Goal: Download file/media

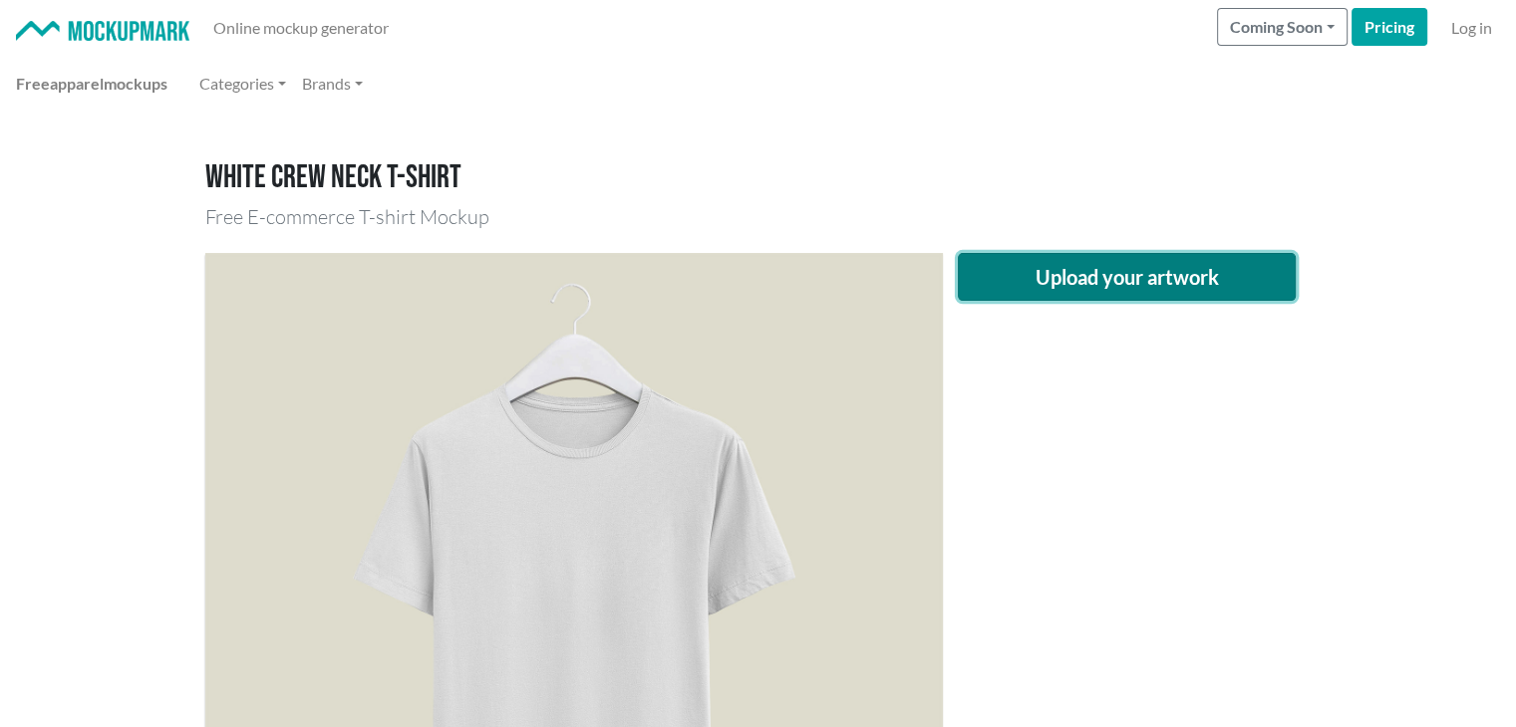
click at [1138, 296] on button "Upload your artwork" at bounding box center [1127, 277] width 339 height 48
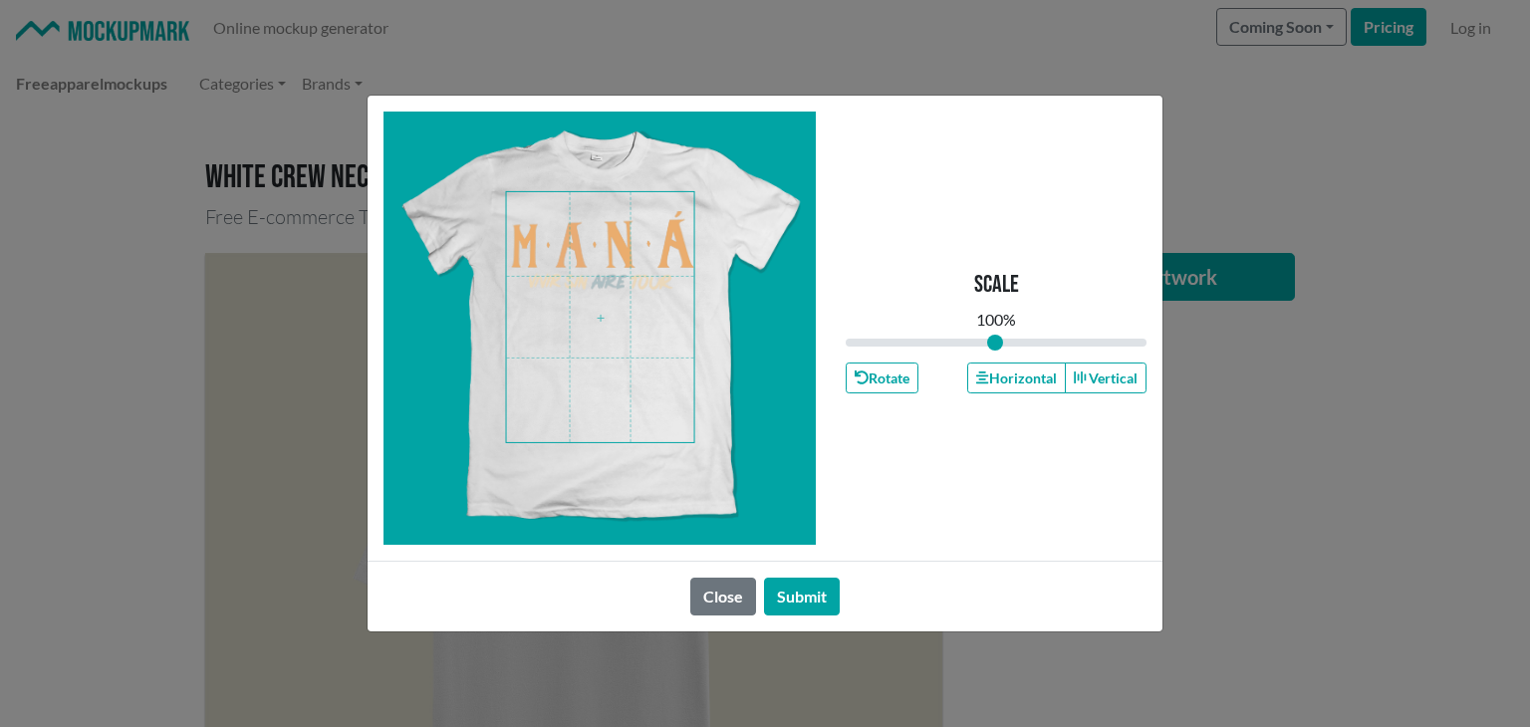
click at [634, 267] on span at bounding box center [600, 317] width 187 height 250
click at [814, 607] on button "Submit" at bounding box center [802, 597] width 76 height 38
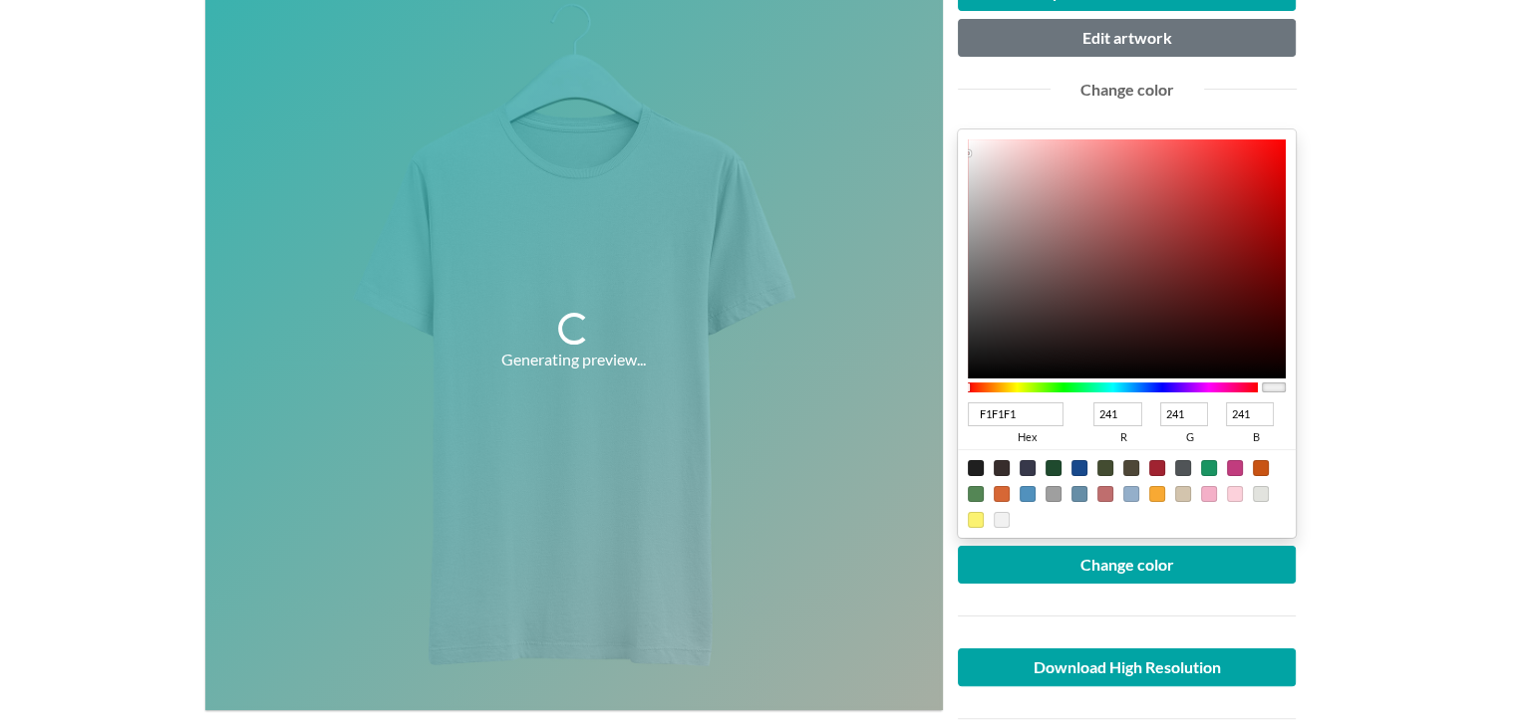
scroll to position [299, 0]
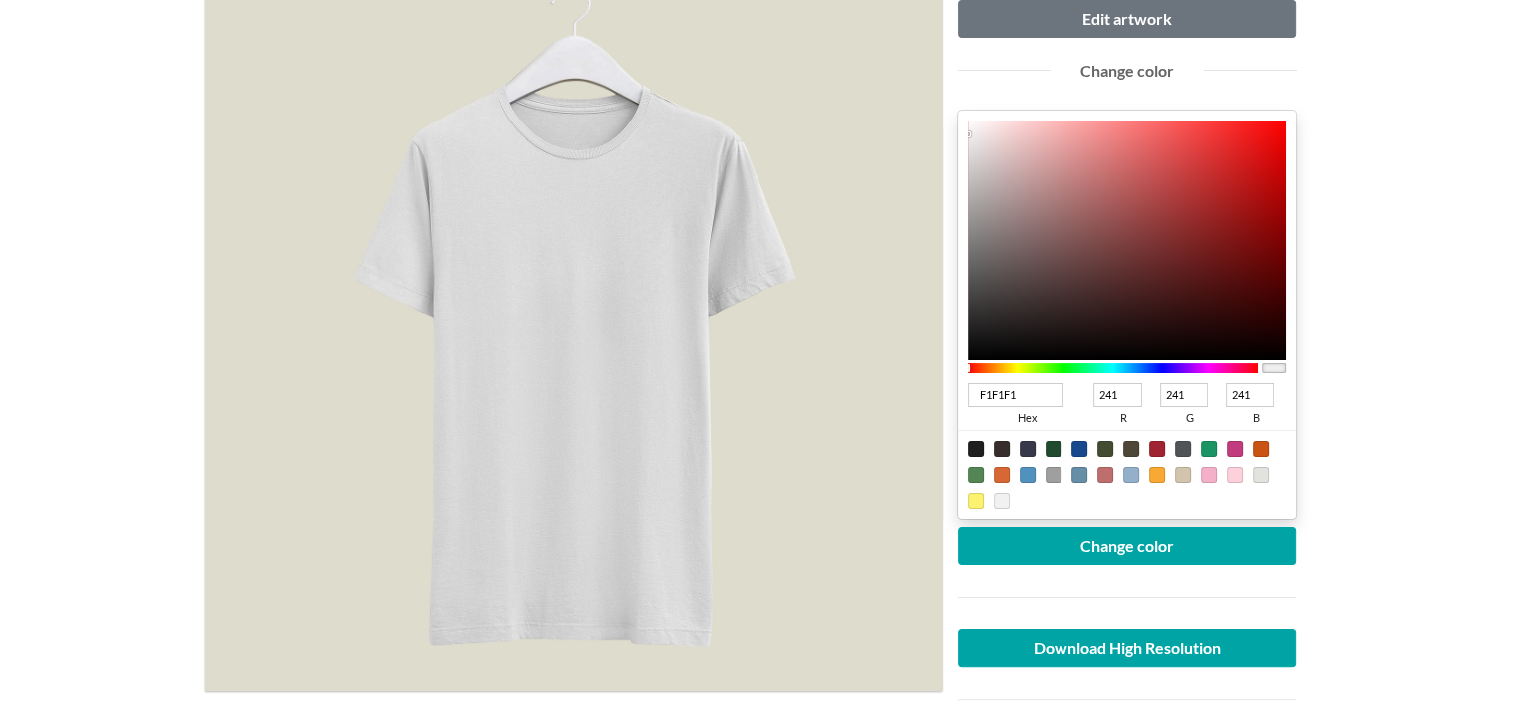
click at [974, 447] on div at bounding box center [976, 449] width 16 height 16
type input "1F1F1F"
type input "31"
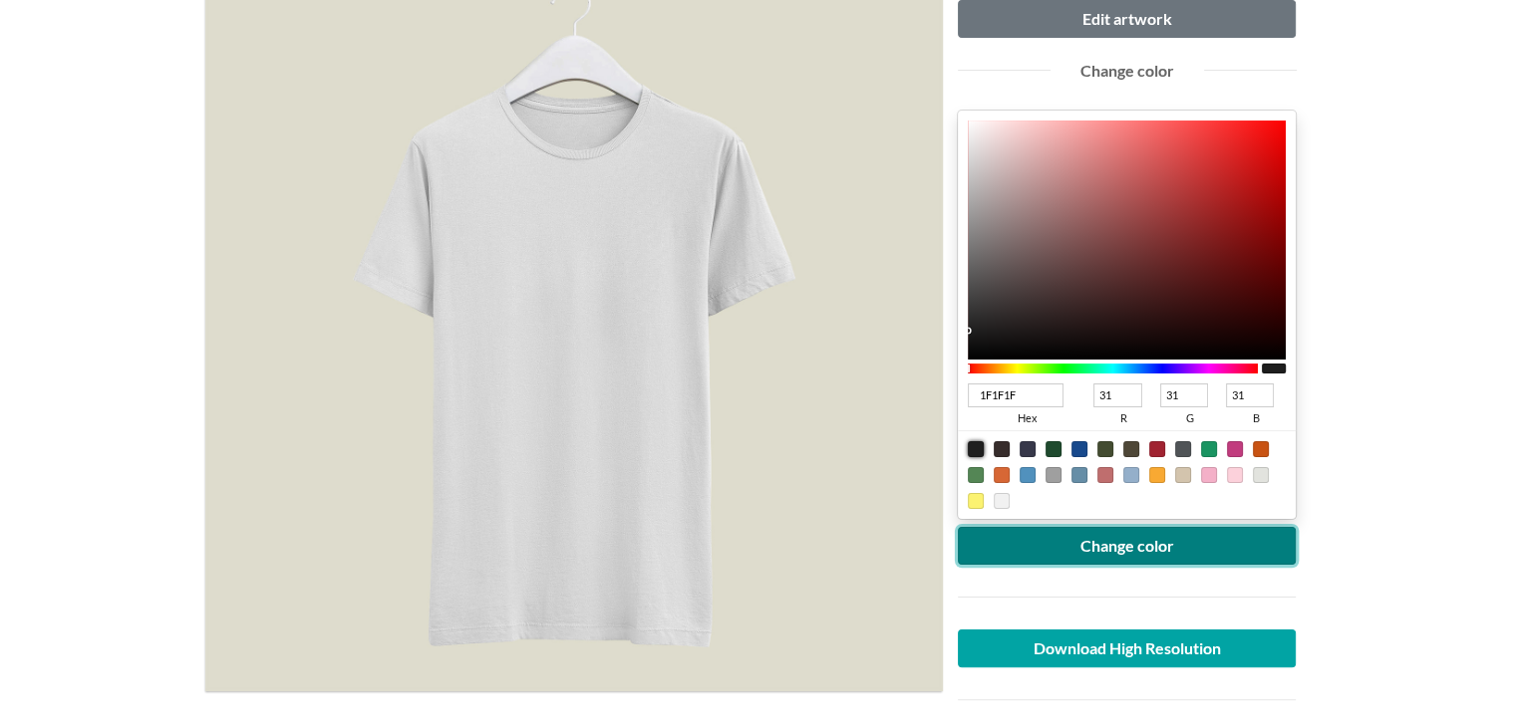
click at [1056, 550] on button "Change color" at bounding box center [1127, 546] width 339 height 38
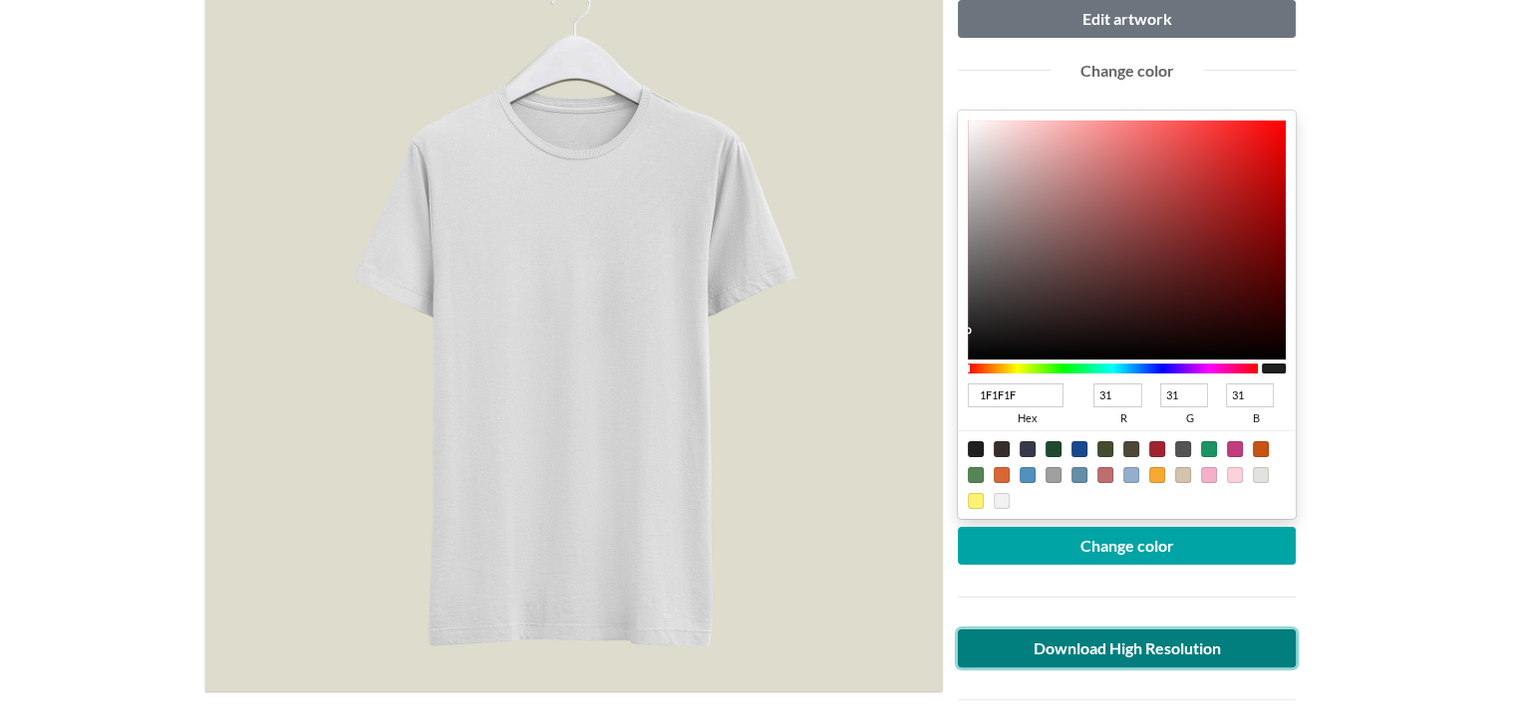
click at [1156, 652] on link "Download High Resolution" at bounding box center [1127, 649] width 339 height 38
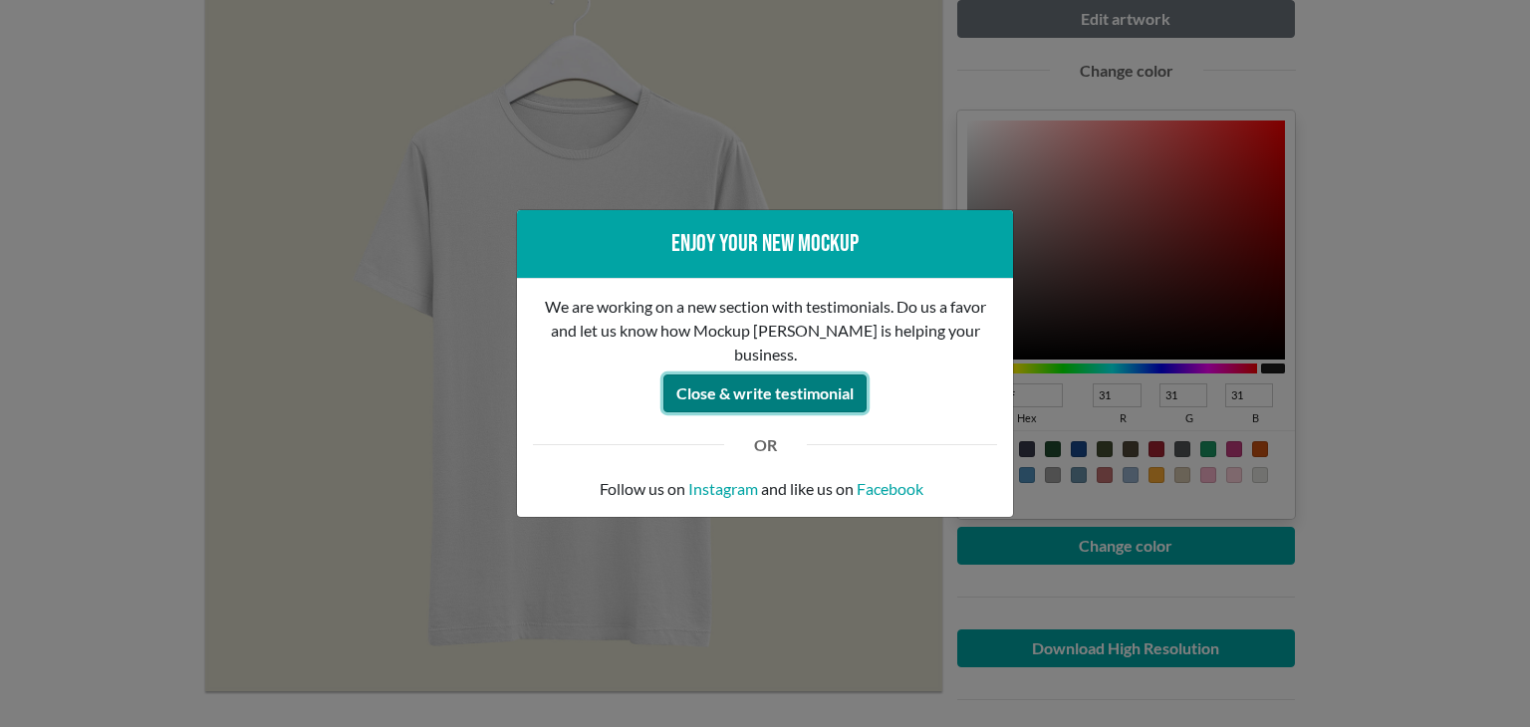
click at [822, 375] on button "Close & write testimonial" at bounding box center [765, 394] width 203 height 38
